Goal: Navigation & Orientation: Find specific page/section

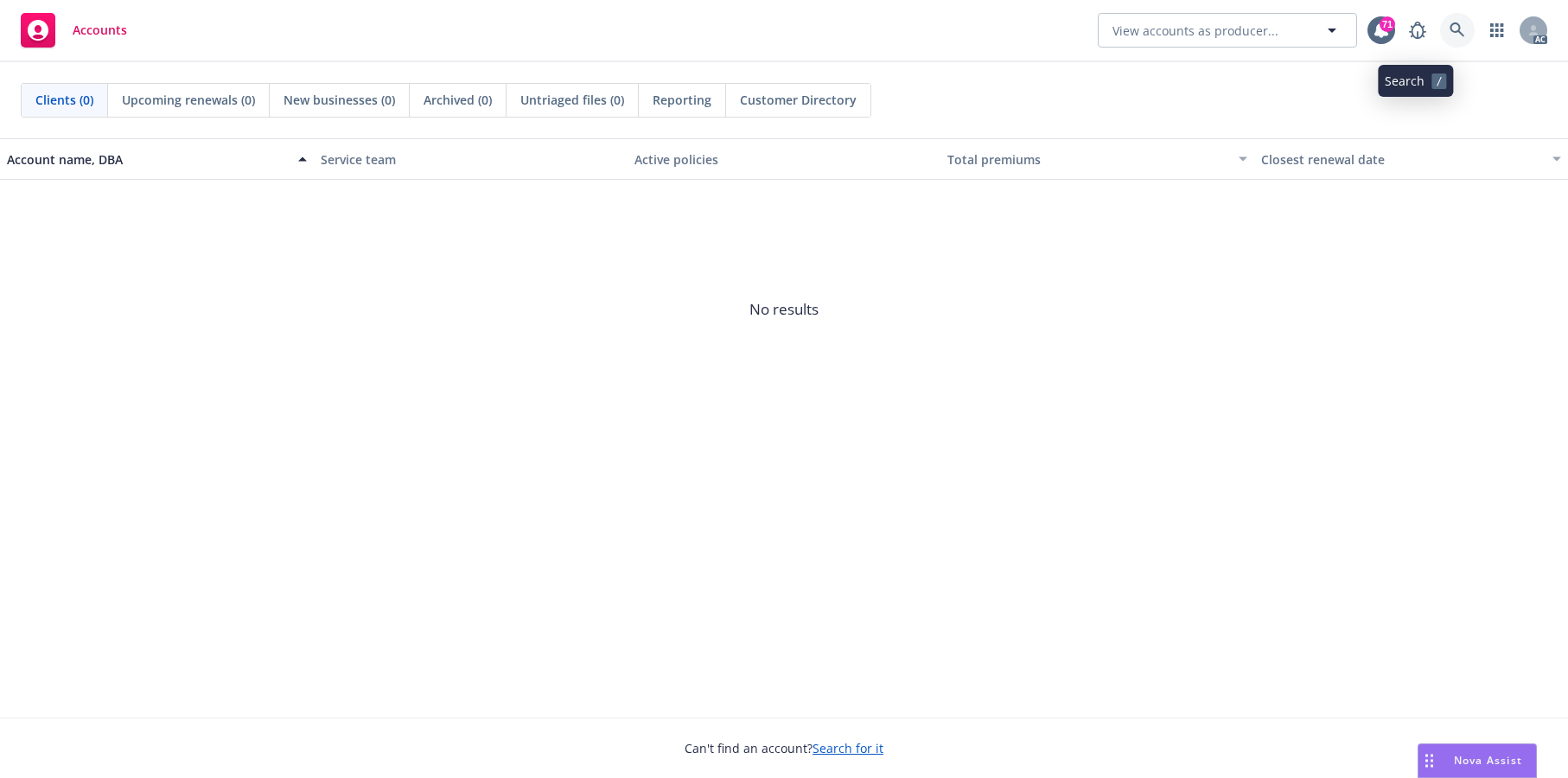
click at [1450, 29] on icon at bounding box center [1457, 30] width 15 height 15
